Goal: Task Accomplishment & Management: Manage account settings

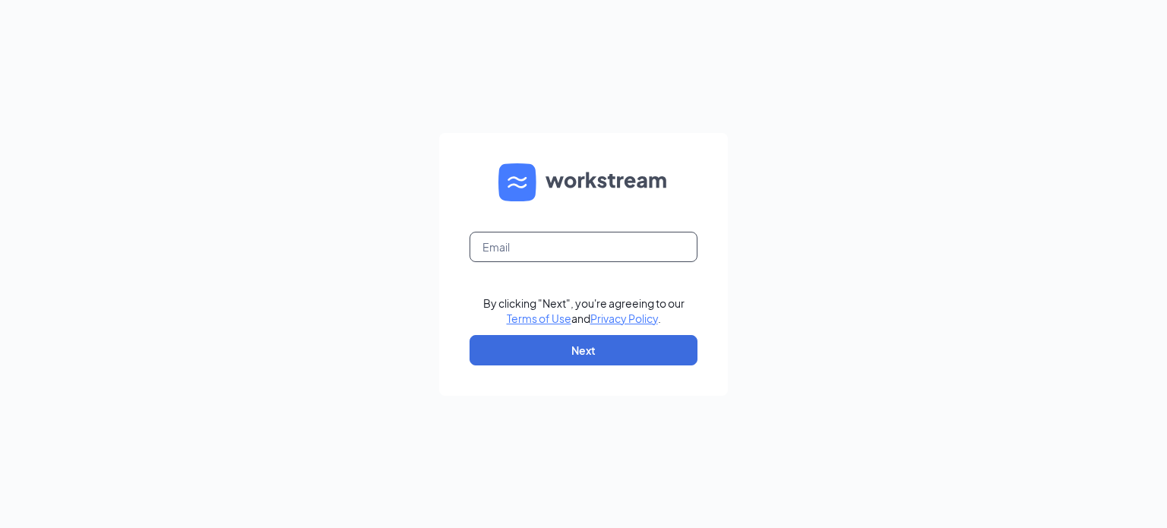
click at [588, 258] on input "text" at bounding box center [584, 247] width 228 height 30
type input "]"
type input "[EMAIL_ADDRESS][DOMAIN_NAME]"
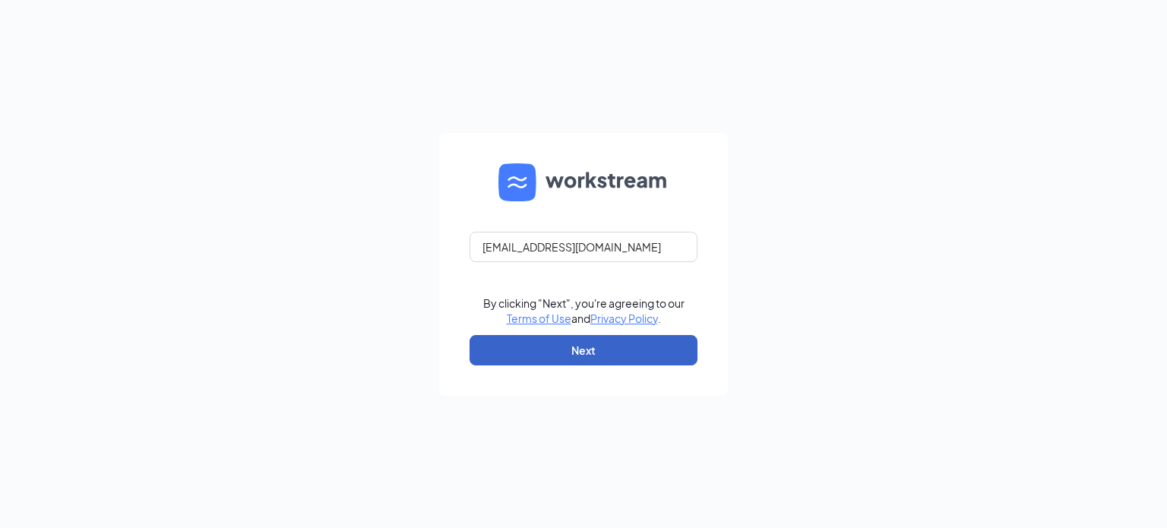
click at [593, 345] on button "Next" at bounding box center [584, 350] width 228 height 30
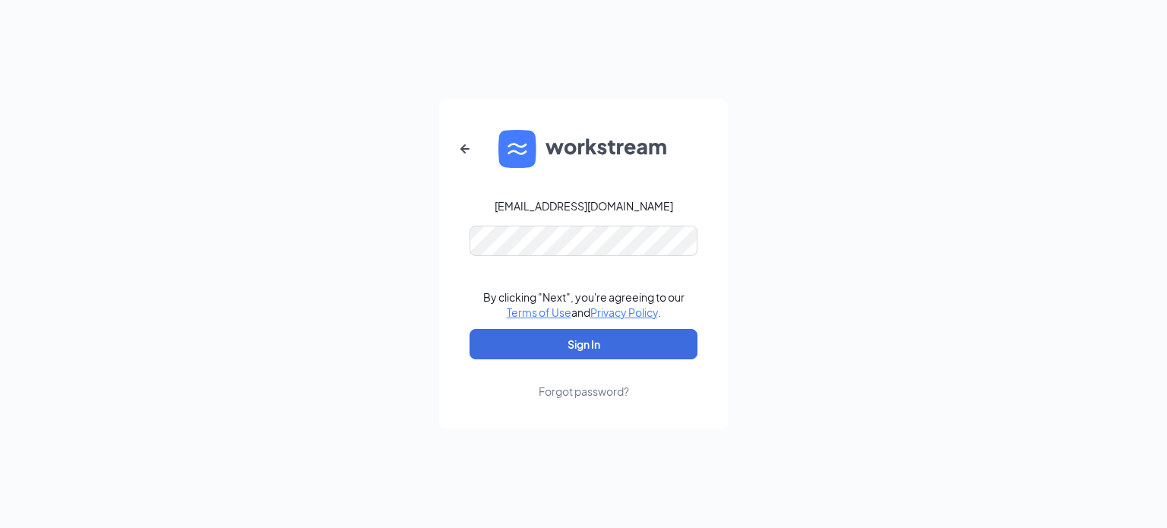
click at [601, 387] on div "Forgot password?" at bounding box center [584, 391] width 90 height 15
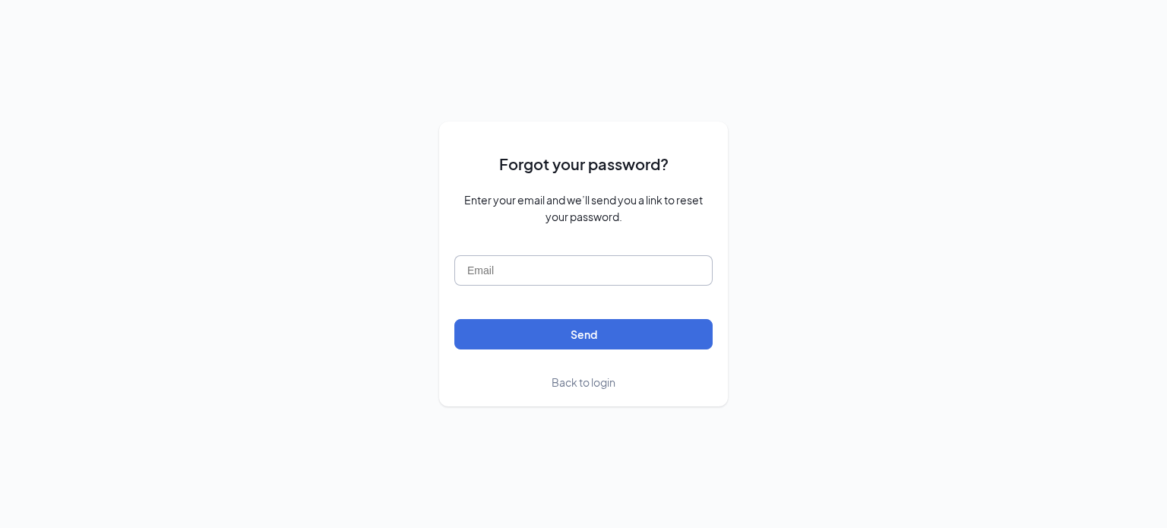
click at [488, 261] on input "text" at bounding box center [583, 270] width 258 height 30
type input "[EMAIL_ADDRESS][DOMAIN_NAME]"
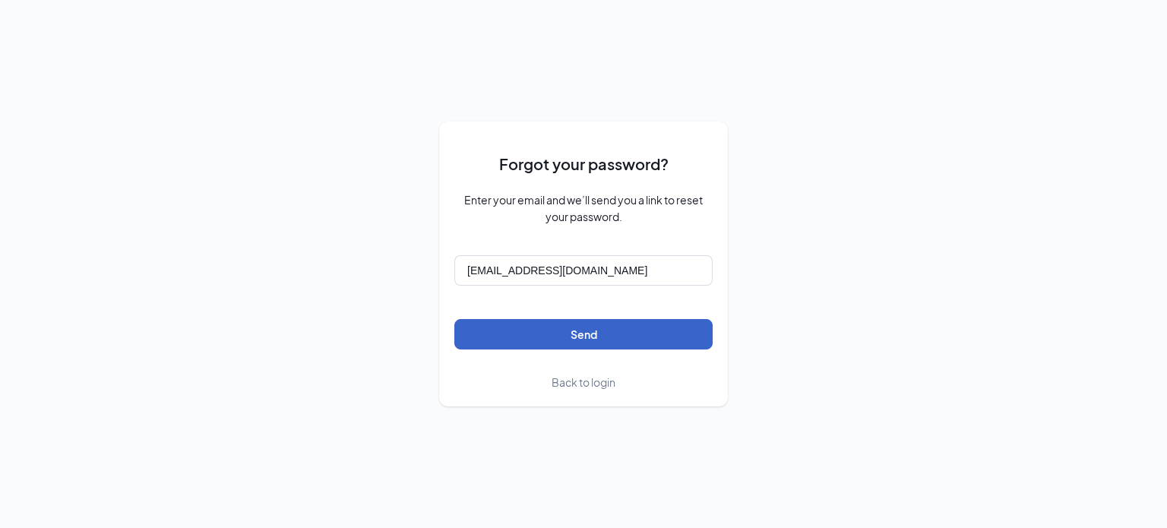
click at [555, 338] on button "Send" at bounding box center [583, 334] width 258 height 30
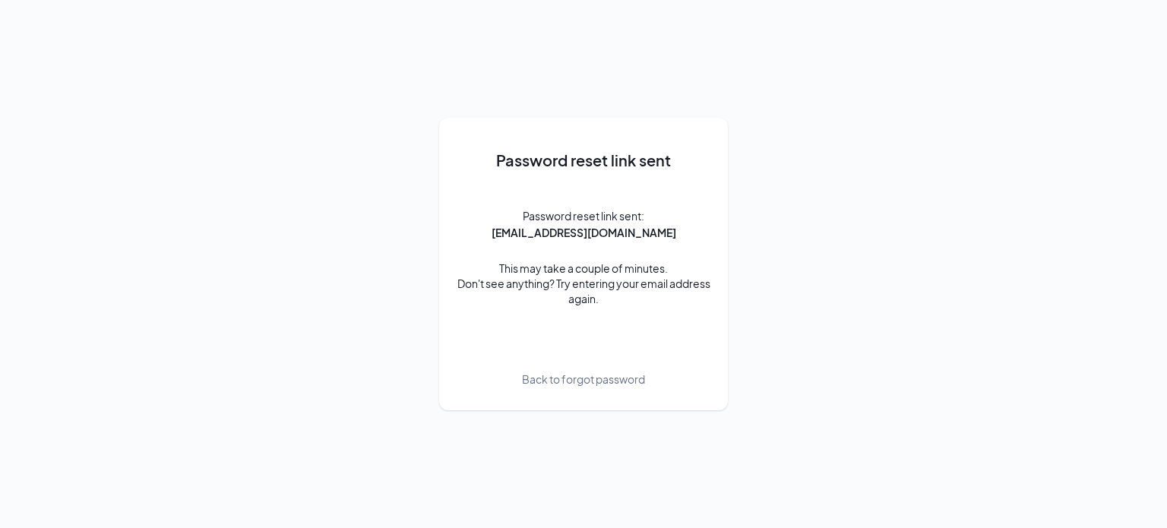
click at [1128, 234] on div "Password reset link sent Password reset link sent: [EMAIL_ADDRESS][DOMAIN_NAME]…" at bounding box center [583, 264] width 1167 height 528
click at [275, 242] on div "Password reset link sent Password reset link sent: [EMAIL_ADDRESS][DOMAIN_NAME]…" at bounding box center [583, 264] width 1167 height 528
click at [934, 2] on div "Password reset link sent Password reset link sent: [EMAIL_ADDRESS][DOMAIN_NAME]…" at bounding box center [583, 264] width 1167 height 528
